Goal: Transaction & Acquisition: Purchase product/service

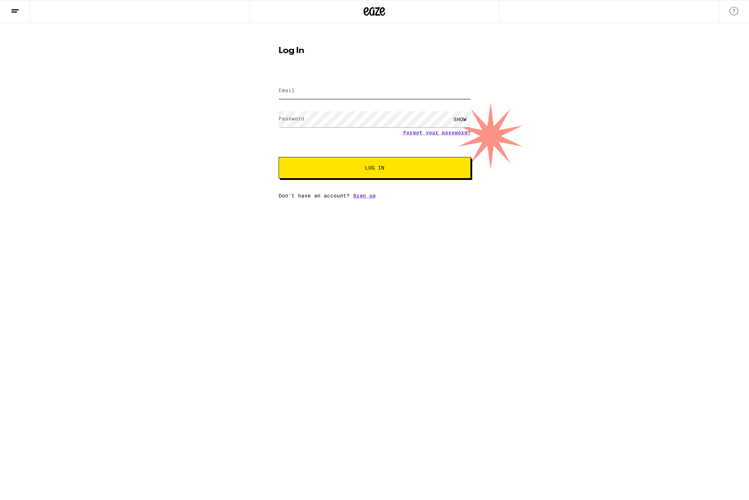
type input "[EMAIL_ADDRESS][DOMAIN_NAME]"
click at [391, 175] on button "Log In" at bounding box center [375, 168] width 192 height 22
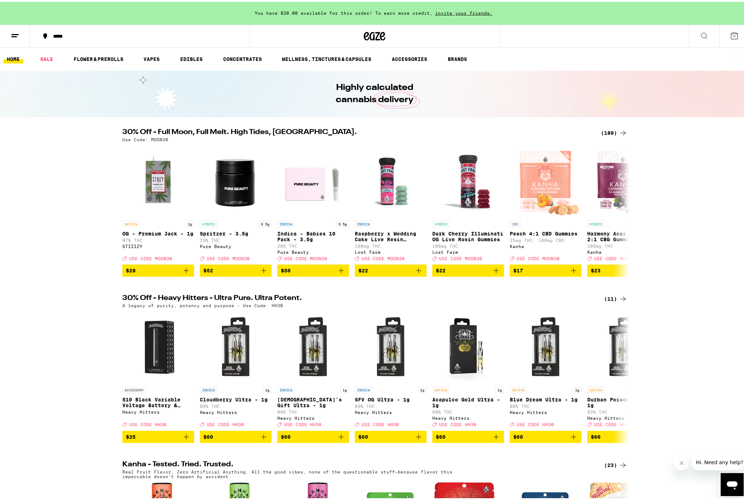
click at [54, 29] on button "*****" at bounding box center [140, 35] width 220 height 22
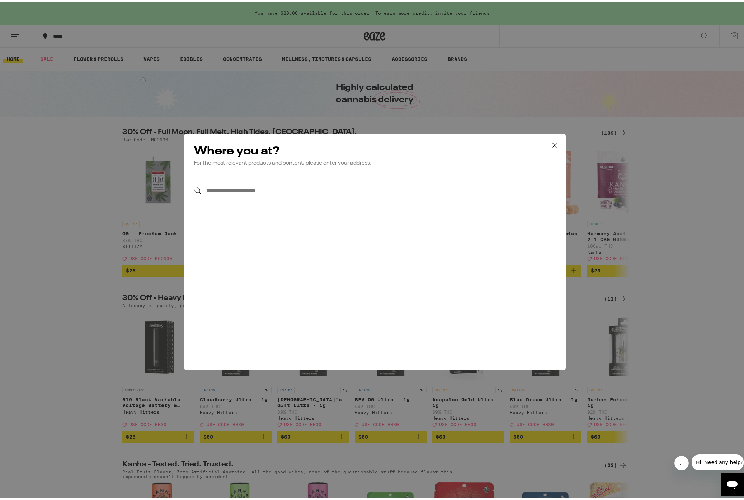
click at [233, 189] on input "**********" at bounding box center [375, 189] width 382 height 28
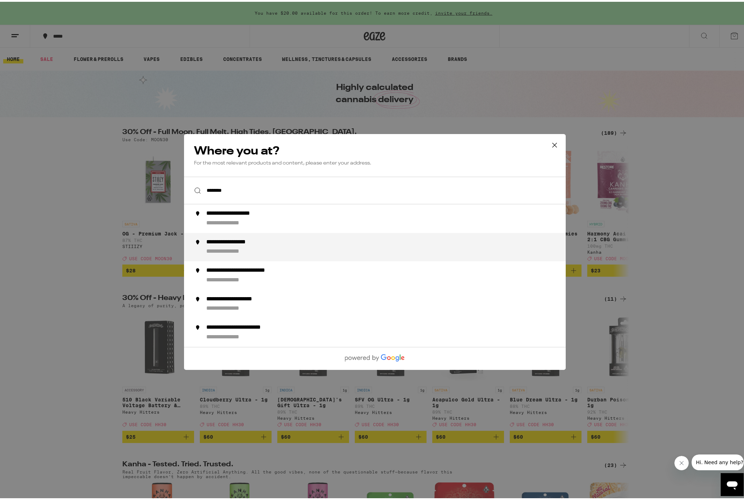
click at [238, 246] on div "**********" at bounding box center [389, 245] width 366 height 17
type input "**********"
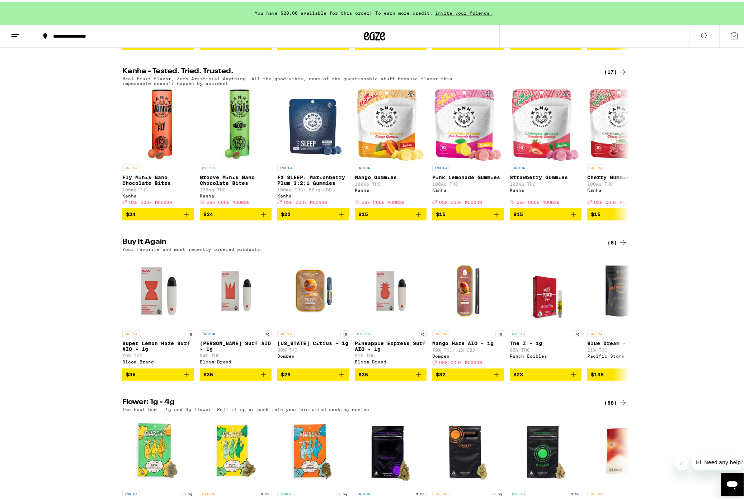
scroll to position [487, 0]
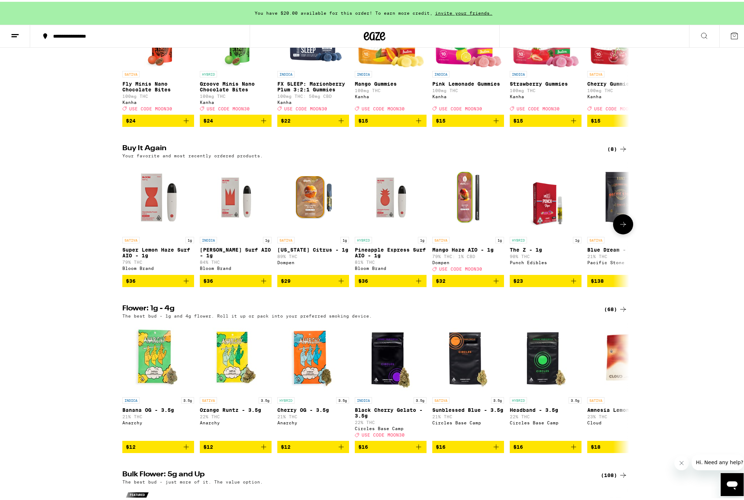
click at [184, 284] on icon "Add to bag" at bounding box center [186, 279] width 9 height 9
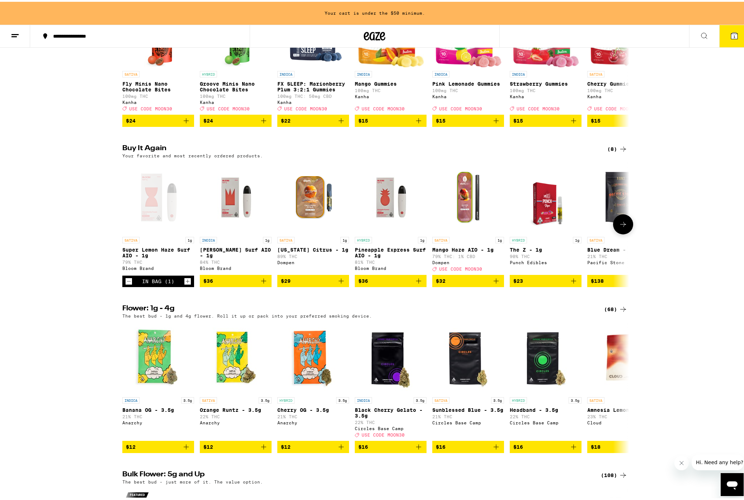
click at [261, 282] on icon "Add to bag" at bounding box center [263, 279] width 5 height 5
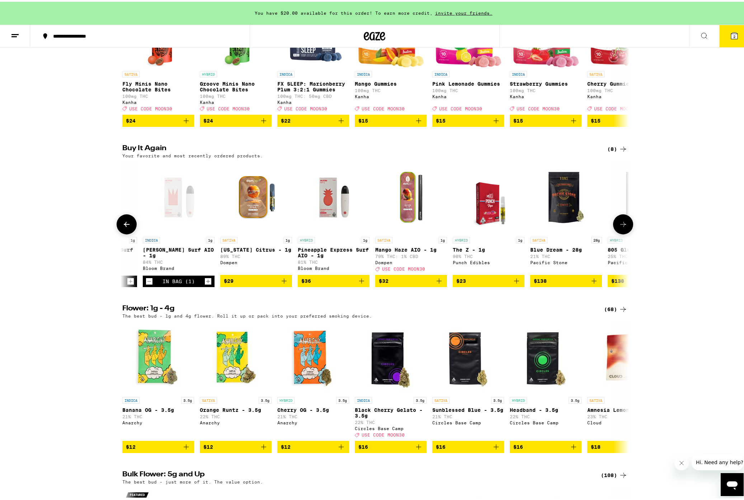
scroll to position [0, 59]
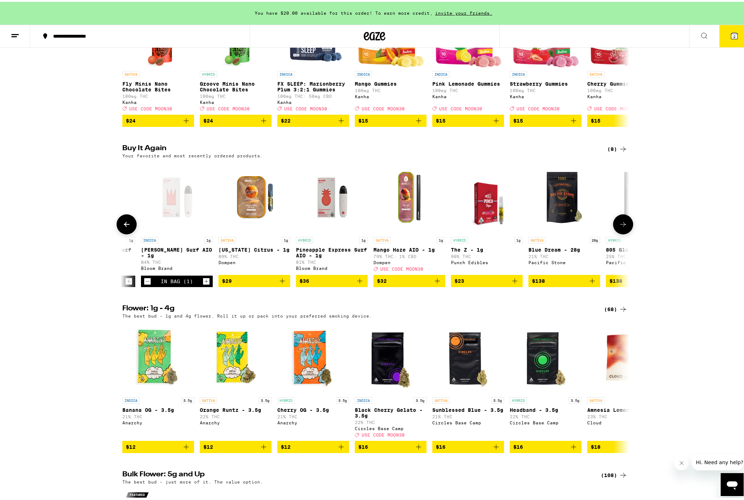
click at [438, 284] on icon "Add to bag" at bounding box center [437, 279] width 9 height 9
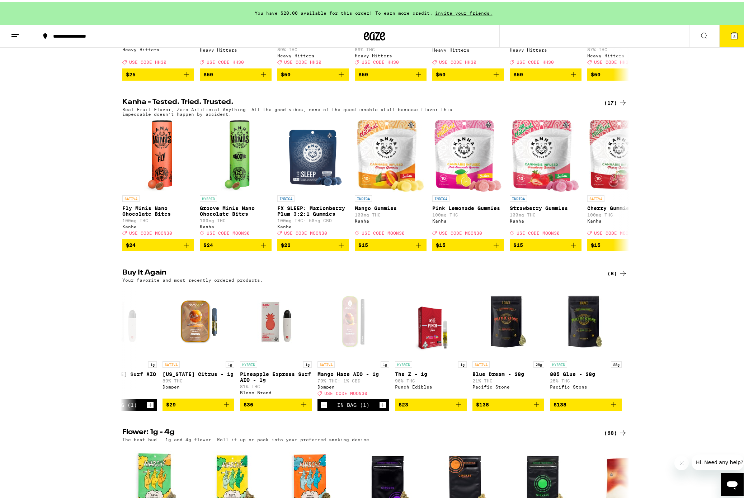
scroll to position [0, 0]
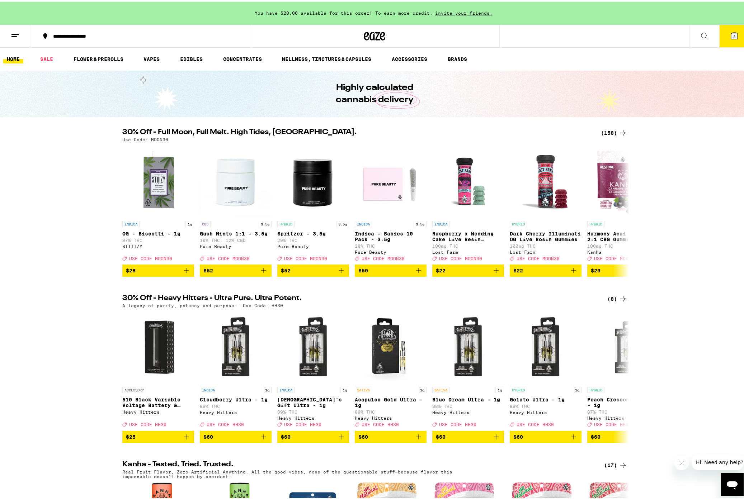
click at [731, 35] on icon at bounding box center [734, 34] width 6 height 6
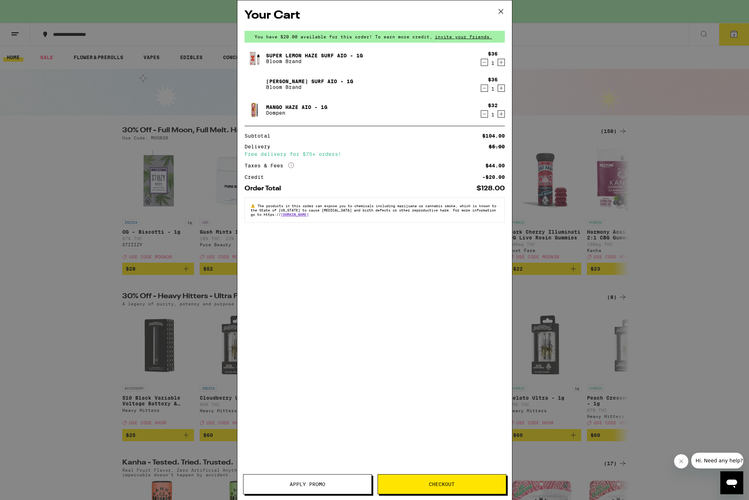
click at [335, 482] on span "Apply Promo" at bounding box center [308, 484] width 128 height 5
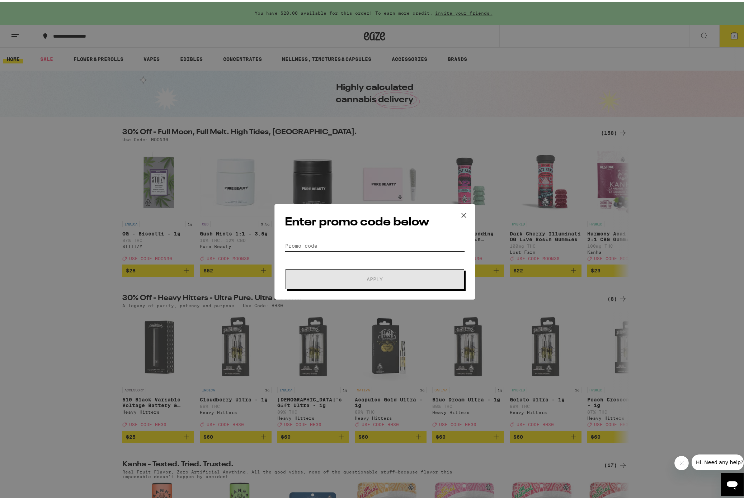
click at [335, 247] on input "Promo Code" at bounding box center [375, 244] width 180 height 11
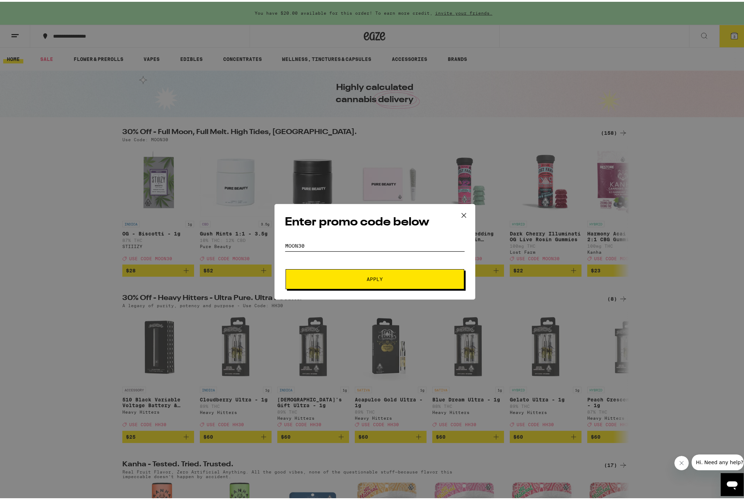
type input "moon30"
click at [352, 277] on span "Apply" at bounding box center [374, 277] width 129 height 5
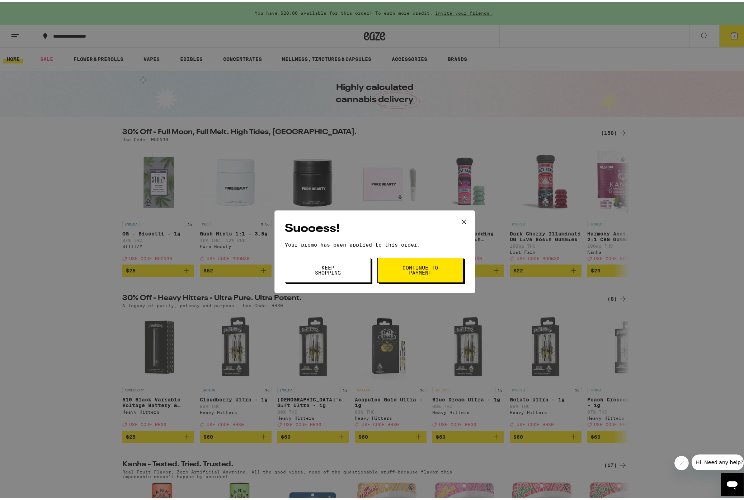
click at [342, 267] on span "Keep Shopping" at bounding box center [328, 269] width 37 height 10
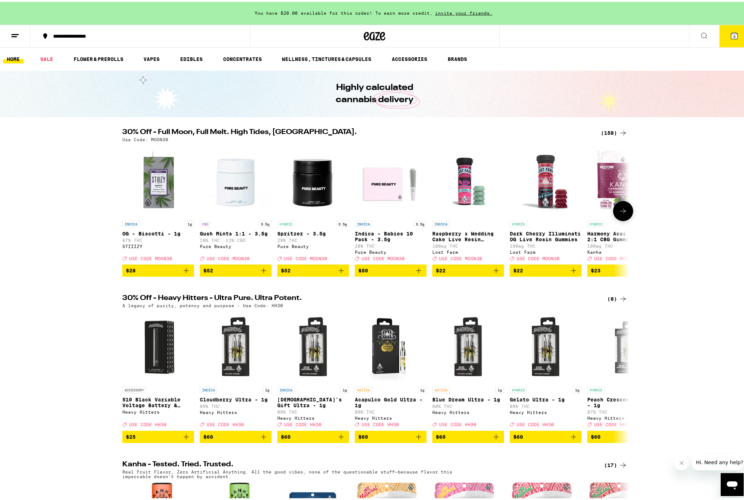
click at [155, 191] on img "Open page for OG - Biscotti - 1g from STIIIZY" at bounding box center [158, 180] width 72 height 72
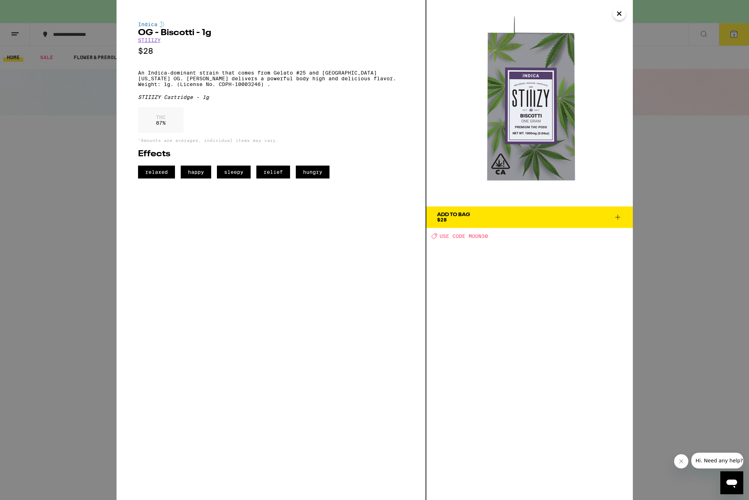
click at [693, 216] on div "Indica OG - Biscotti - 1g STIIIZY $28 An Indica-dominant strain that comes from…" at bounding box center [374, 250] width 749 height 500
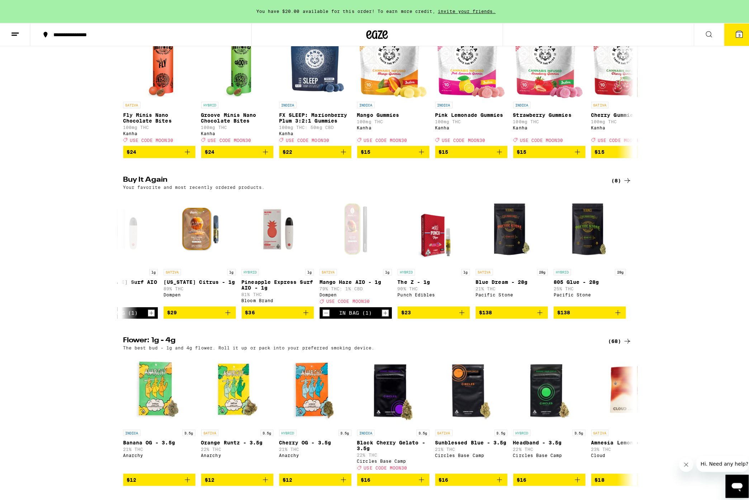
scroll to position [512, 0]
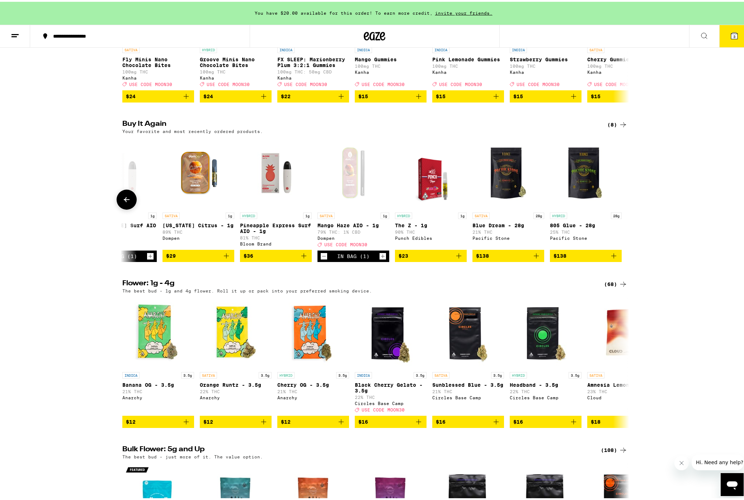
click at [303, 259] on icon "Add to bag" at bounding box center [304, 254] width 9 height 9
click at [322, 239] on div "Dompen" at bounding box center [353, 236] width 72 height 5
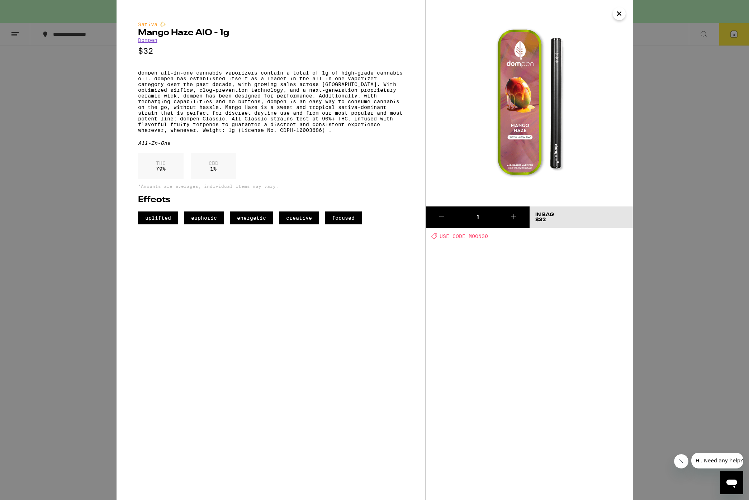
click at [155, 41] on link "Dompen" at bounding box center [147, 40] width 19 height 6
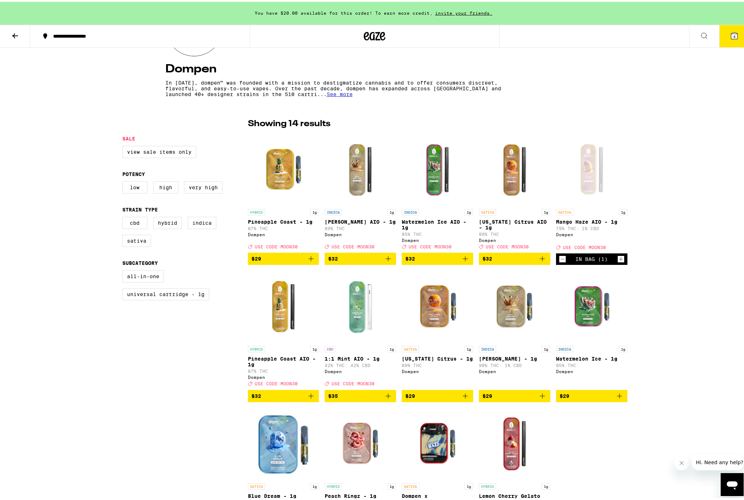
scroll to position [162, 0]
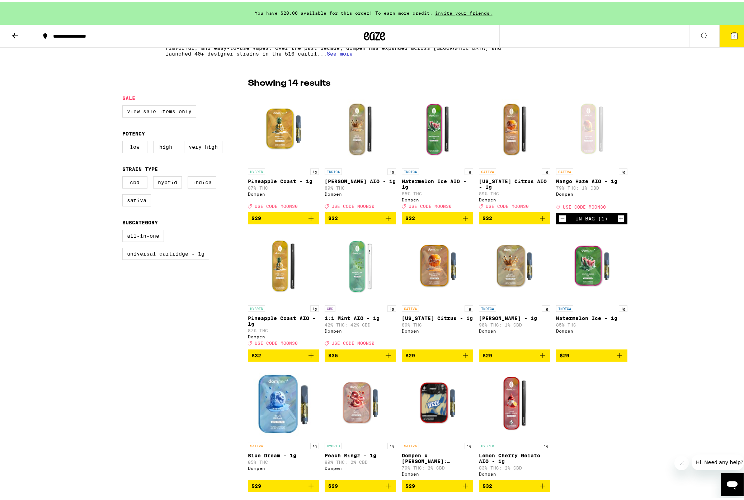
click at [308, 358] on icon "Add to bag" at bounding box center [311, 354] width 9 height 9
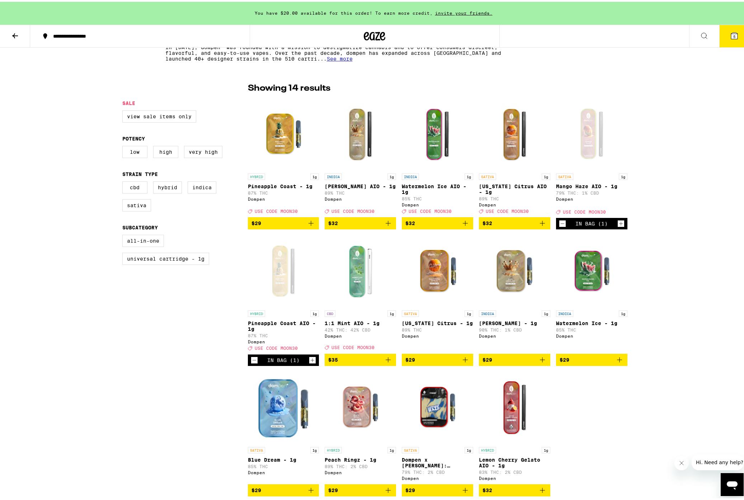
scroll to position [0, 0]
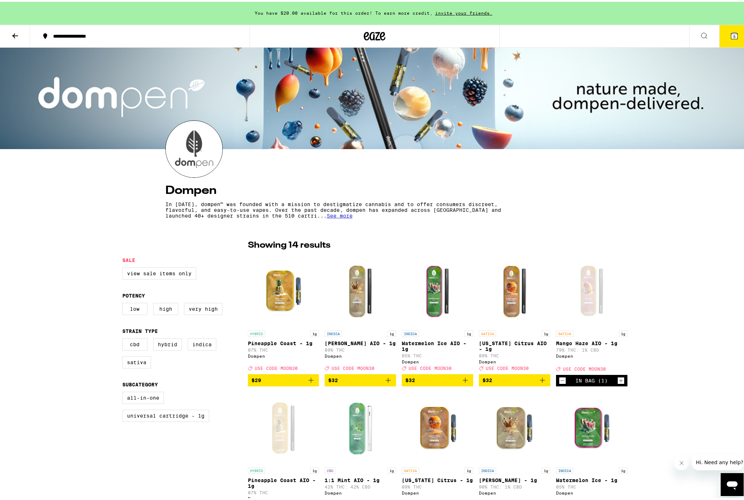
click at [732, 40] on button "5" at bounding box center [734, 34] width 30 height 22
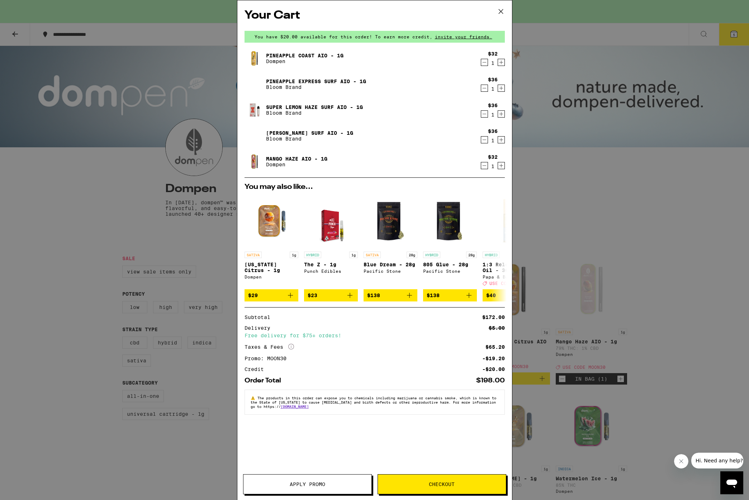
click at [460, 489] on button "Checkout" at bounding box center [442, 485] width 129 height 20
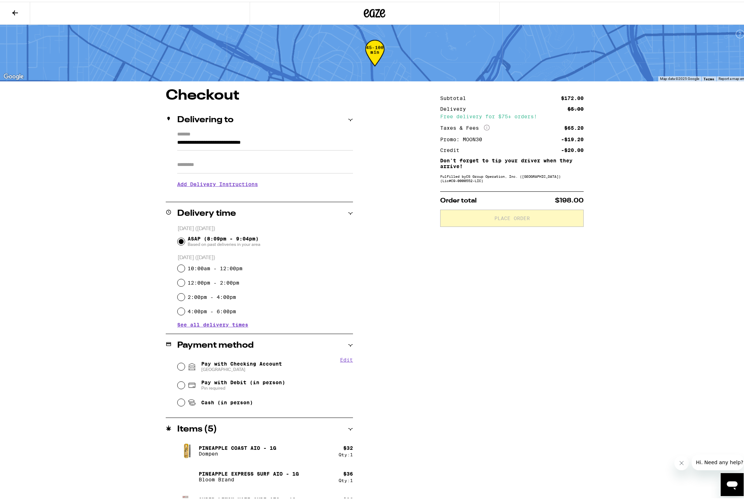
click at [253, 170] on input "Apt/Suite" at bounding box center [265, 163] width 176 height 17
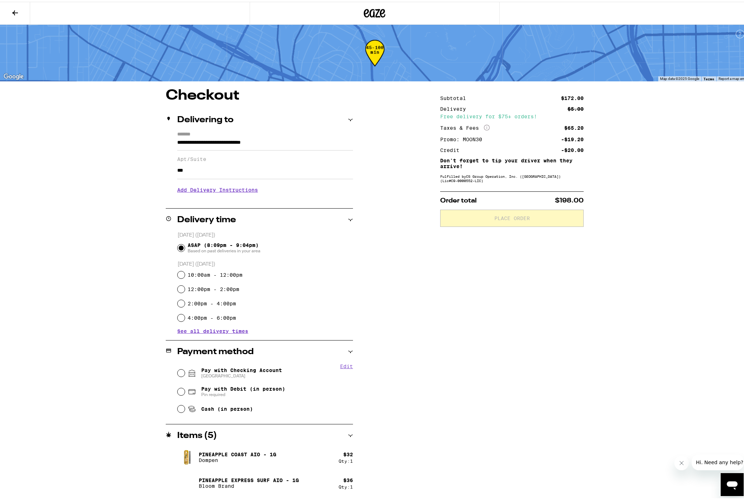
type input "***"
click at [203, 194] on h3 "Add Delivery Instructions" at bounding box center [265, 188] width 176 height 17
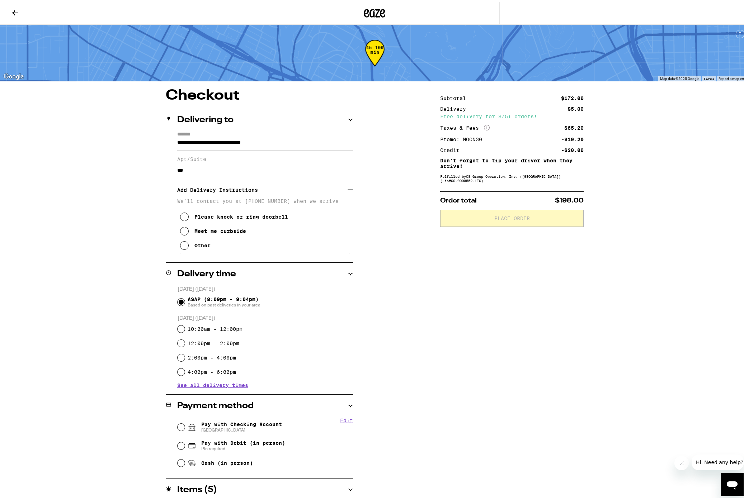
click at [194, 247] on div "Other" at bounding box center [202, 244] width 16 height 6
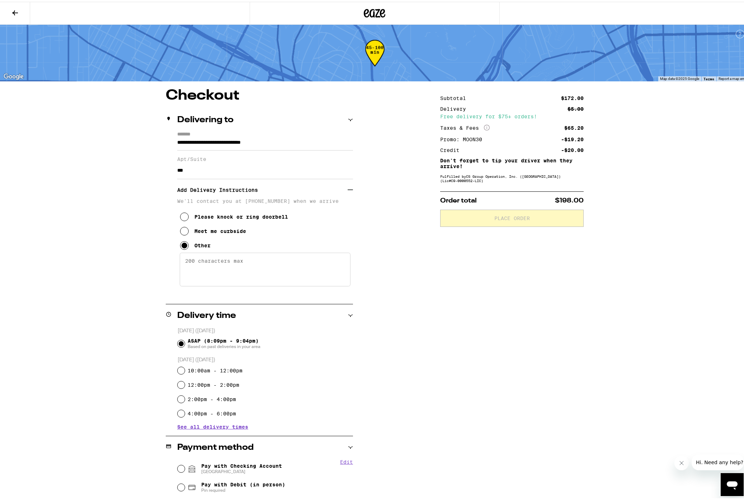
click at [207, 266] on textarea "Enter any other delivery instructions you want driver to know" at bounding box center [265, 268] width 171 height 34
click at [315, 274] on textarea "Please buzz for [PERSON_NAME] at gate; I'm 3rd floor apt 308. Thanks!" at bounding box center [265, 268] width 171 height 34
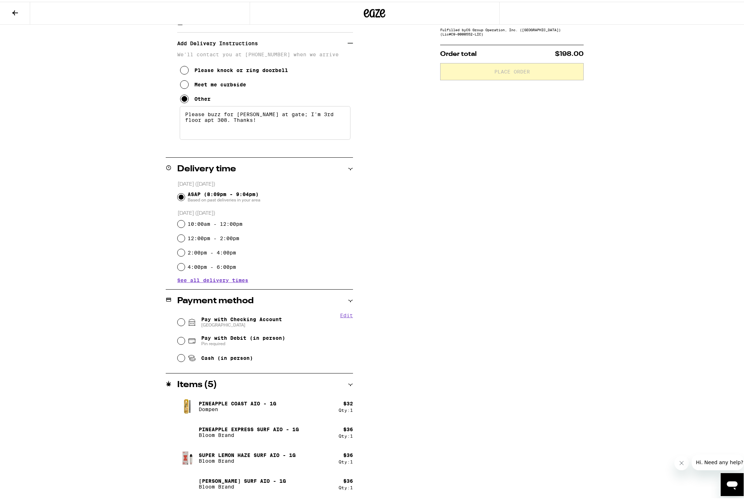
scroll to position [171, 0]
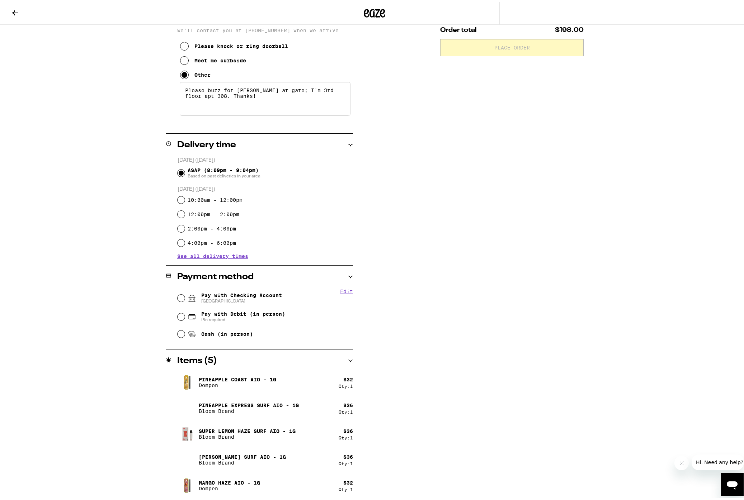
type textarea "Please buzz for [PERSON_NAME] at gate; I'm 3rd floor apt 308. Thanks!"
click at [197, 297] on span "Pay with Checking Account CHASE COLLEGE" at bounding box center [235, 296] width 94 height 11
click at [185, 297] on input "Pay with Checking Account CHASE COLLEGE" at bounding box center [181, 296] width 7 height 7
radio input "true"
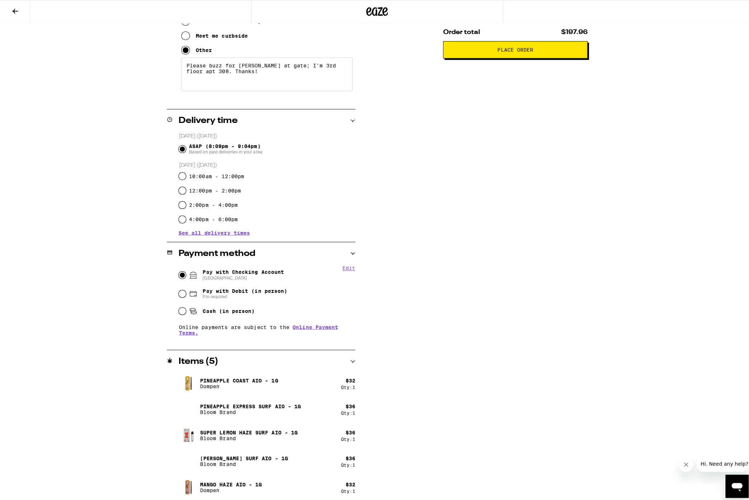
scroll to position [0, 0]
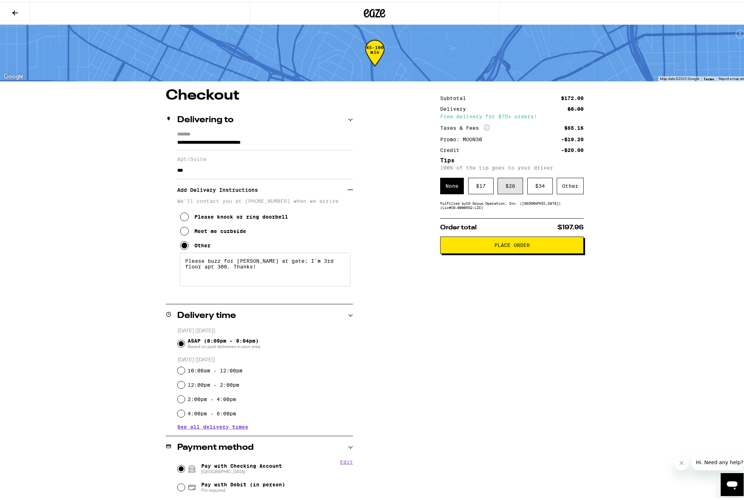
click at [512, 193] on div "$ 26" at bounding box center [510, 184] width 25 height 17
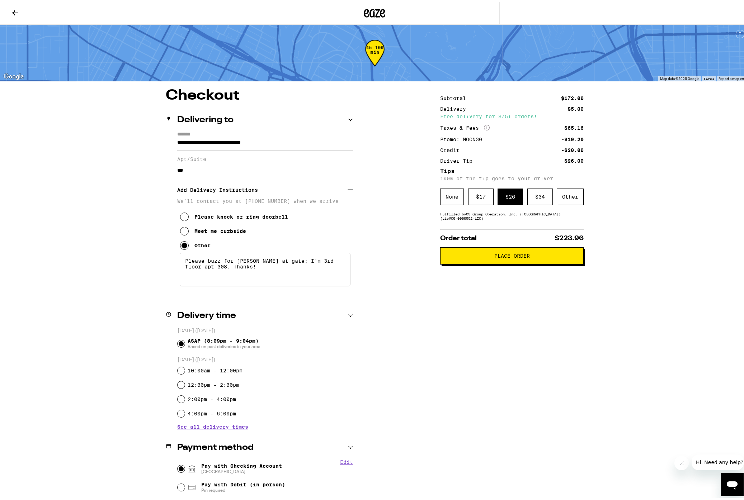
click at [494, 256] on span "Place Order" at bounding box center [512, 254] width 36 height 5
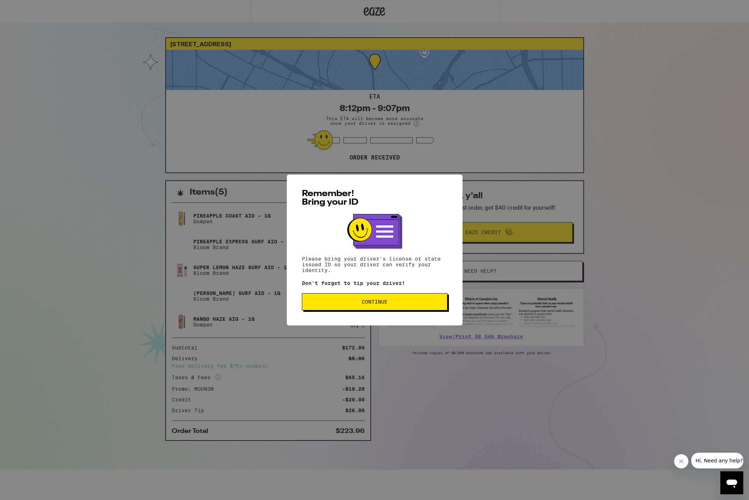
click at [388, 299] on button "Continue" at bounding box center [375, 301] width 146 height 17
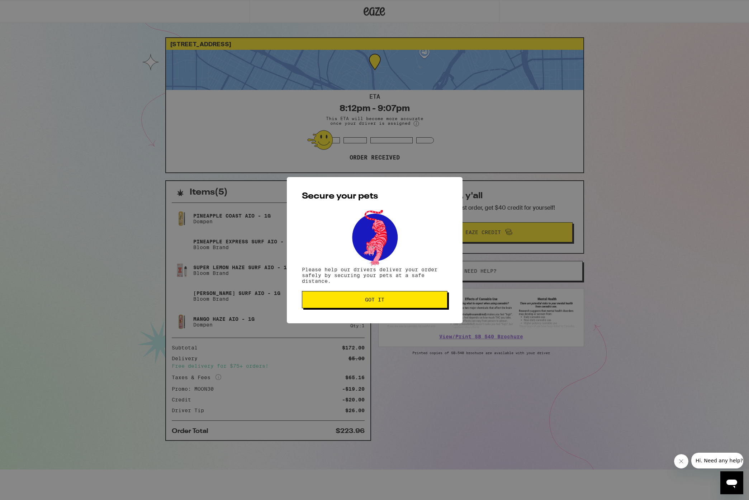
click at [389, 299] on span "Got it" at bounding box center [374, 299] width 133 height 5
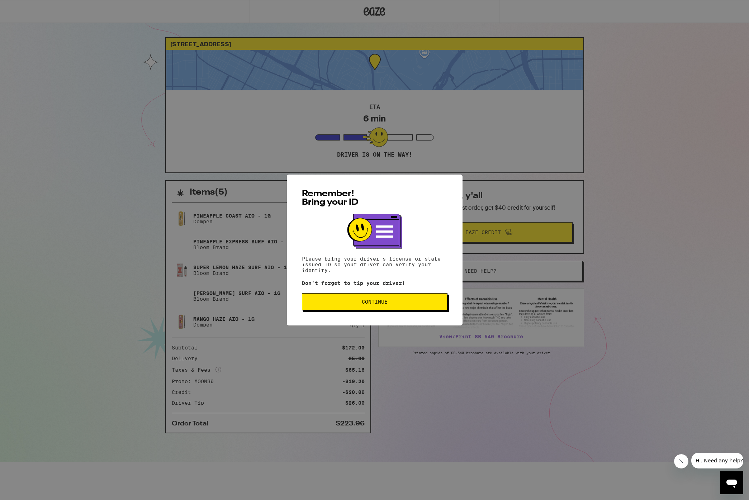
click at [376, 298] on button "Continue" at bounding box center [375, 301] width 146 height 17
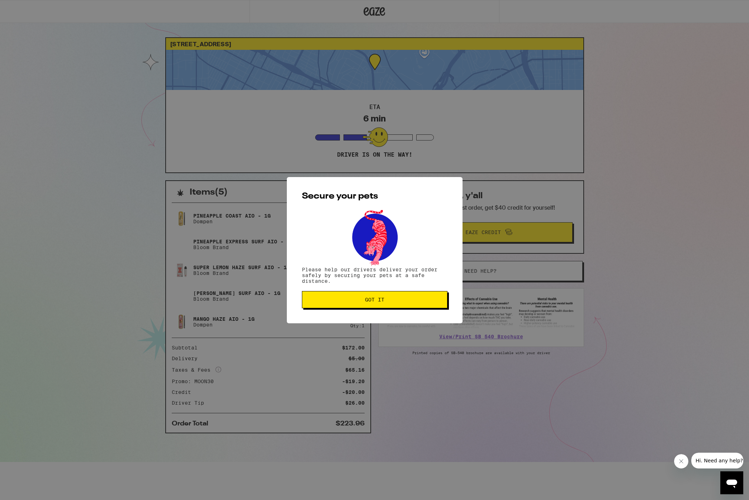
click at [375, 297] on button "Got it" at bounding box center [375, 299] width 146 height 17
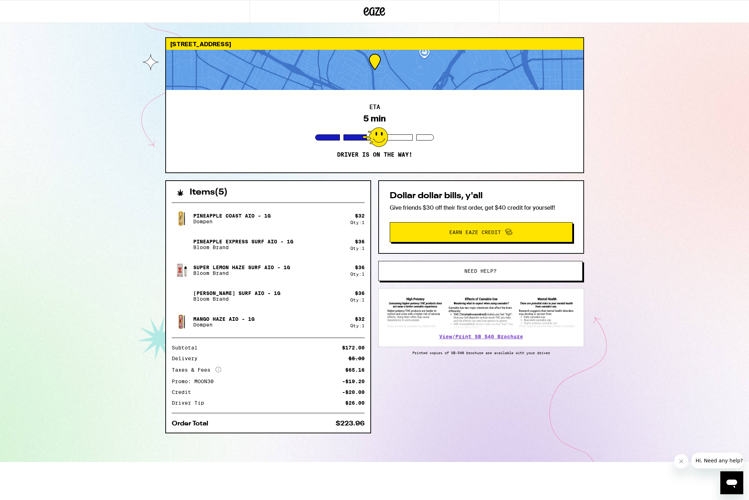
click at [132, 178] on div "1313 W Sunset Blvd Los Angeles 90026 ETA 5 min Driver is on the way! Items ( 5 …" at bounding box center [374, 231] width 749 height 462
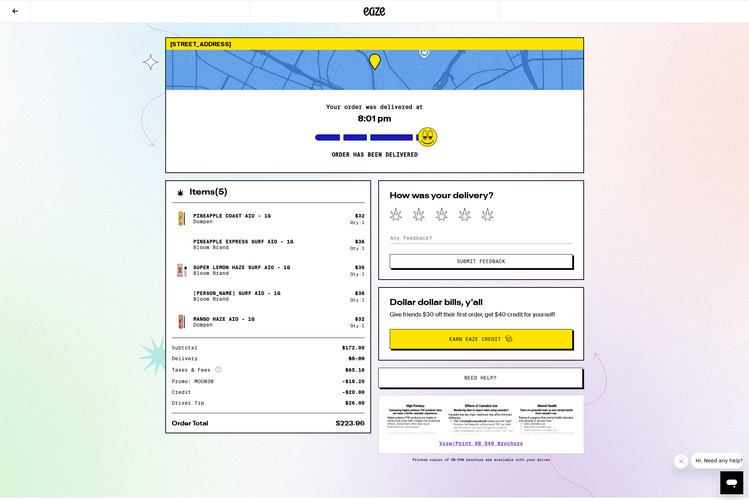
click at [83, 222] on div "1313 W Sunset Blvd Los Angeles 90026 Your order was delivered at 8:01 pm Order …" at bounding box center [374, 249] width 749 height 498
click at [485, 213] on icon at bounding box center [488, 214] width 12 height 13
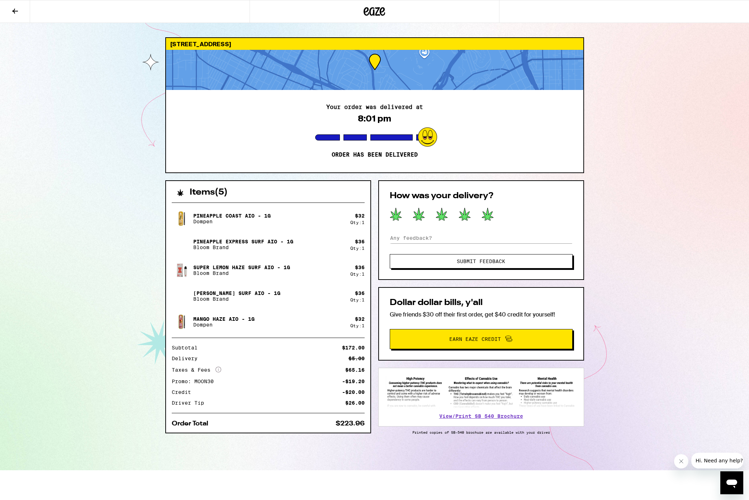
click at [490, 266] on button "Submit Feedback" at bounding box center [481, 261] width 183 height 14
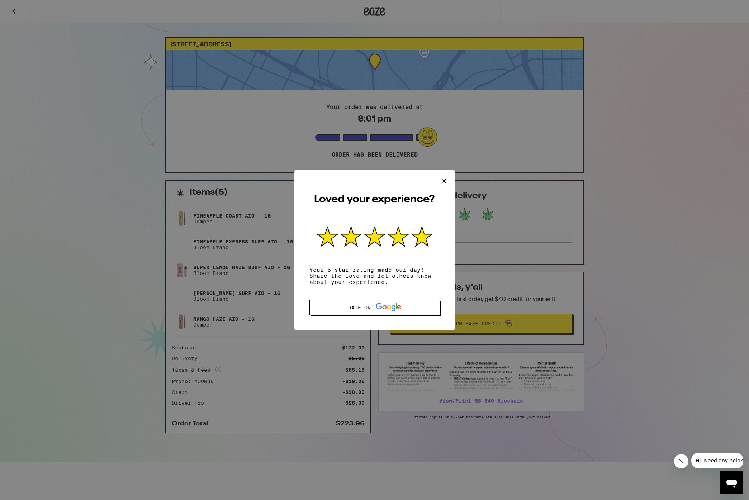
click at [447, 181] on icon at bounding box center [444, 181] width 11 height 11
